Goal: Find specific page/section: Find specific page/section

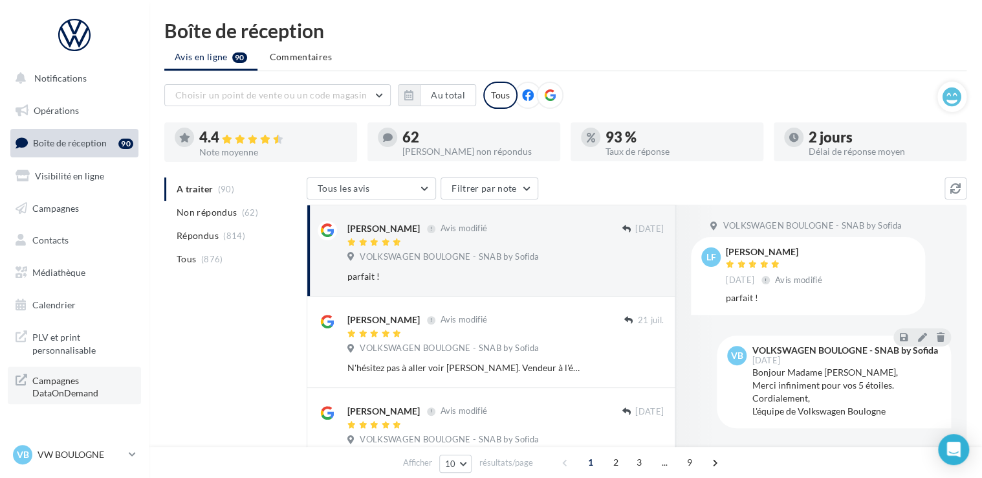
click at [52, 390] on span "Campagnes DataOnDemand" at bounding box center [82, 385] width 101 height 28
click at [45, 271] on span "Médiathèque" at bounding box center [58, 272] width 53 height 11
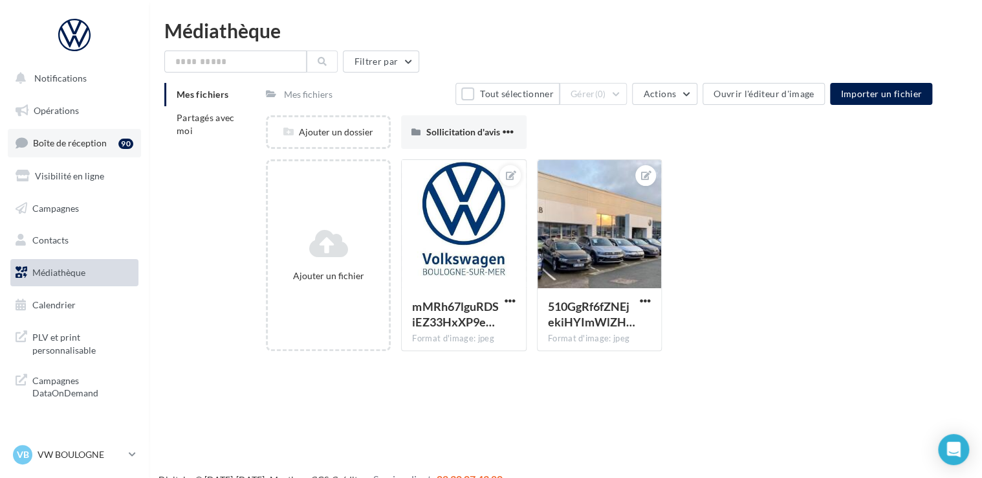
click at [58, 146] on span "Boîte de réception" at bounding box center [70, 142] width 74 height 11
